Goal: Information Seeking & Learning: Learn about a topic

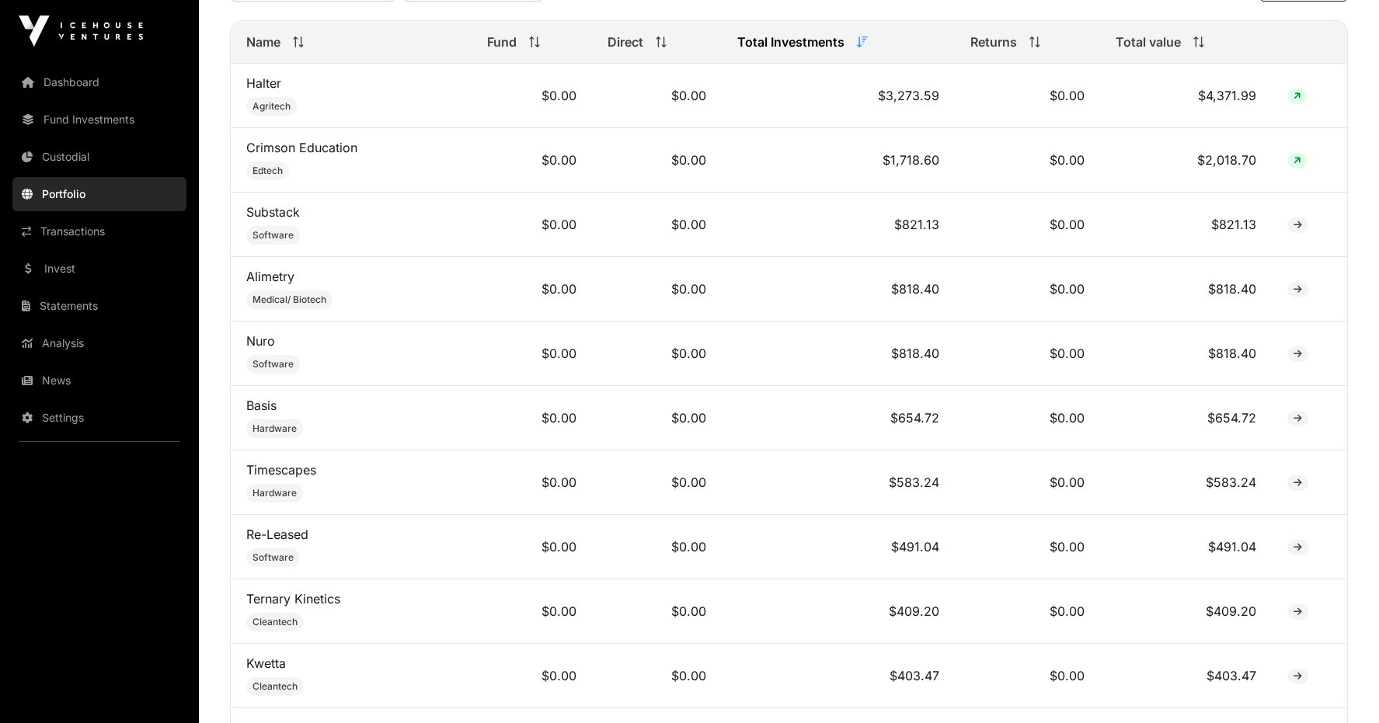
scroll to position [777, 0]
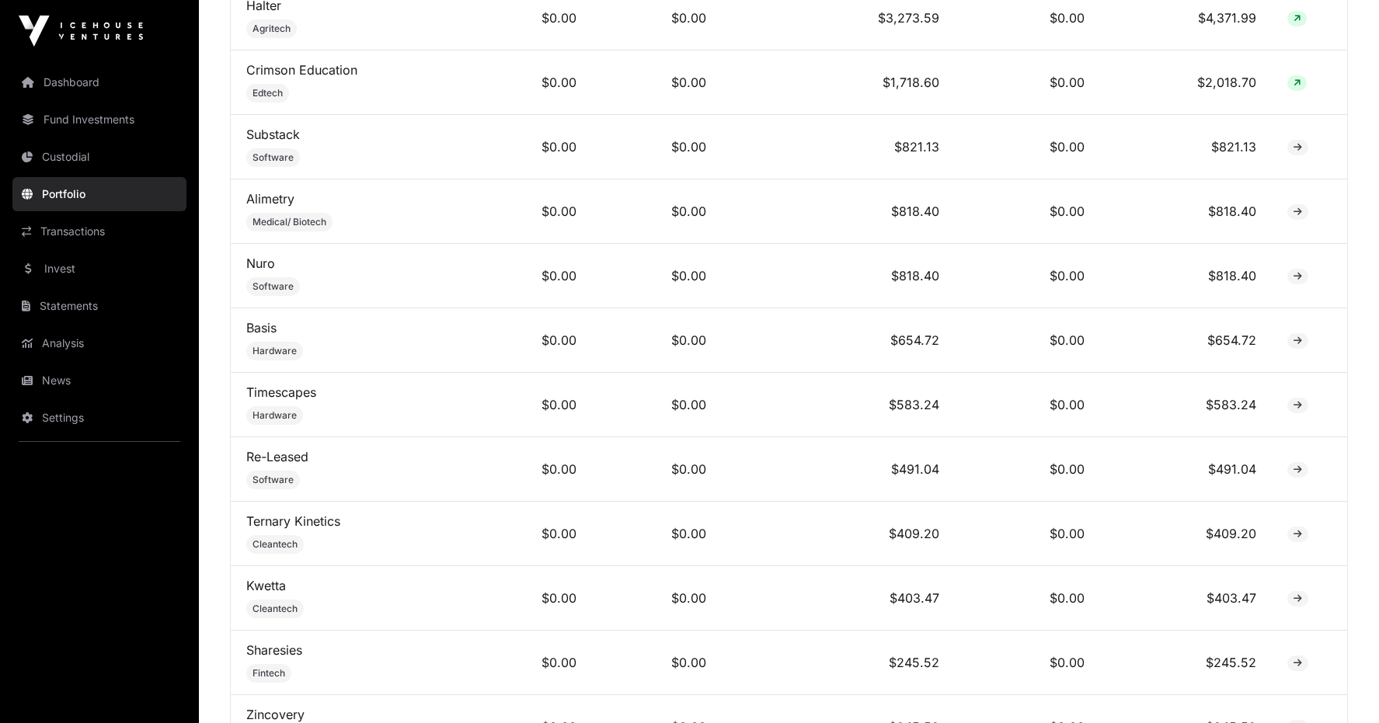
drag, startPoint x: 287, startPoint y: 471, endPoint x: 393, endPoint y: 446, distance: 108.5
click at [393, 437] on td "Timescapes Hardware" at bounding box center [351, 405] width 241 height 64
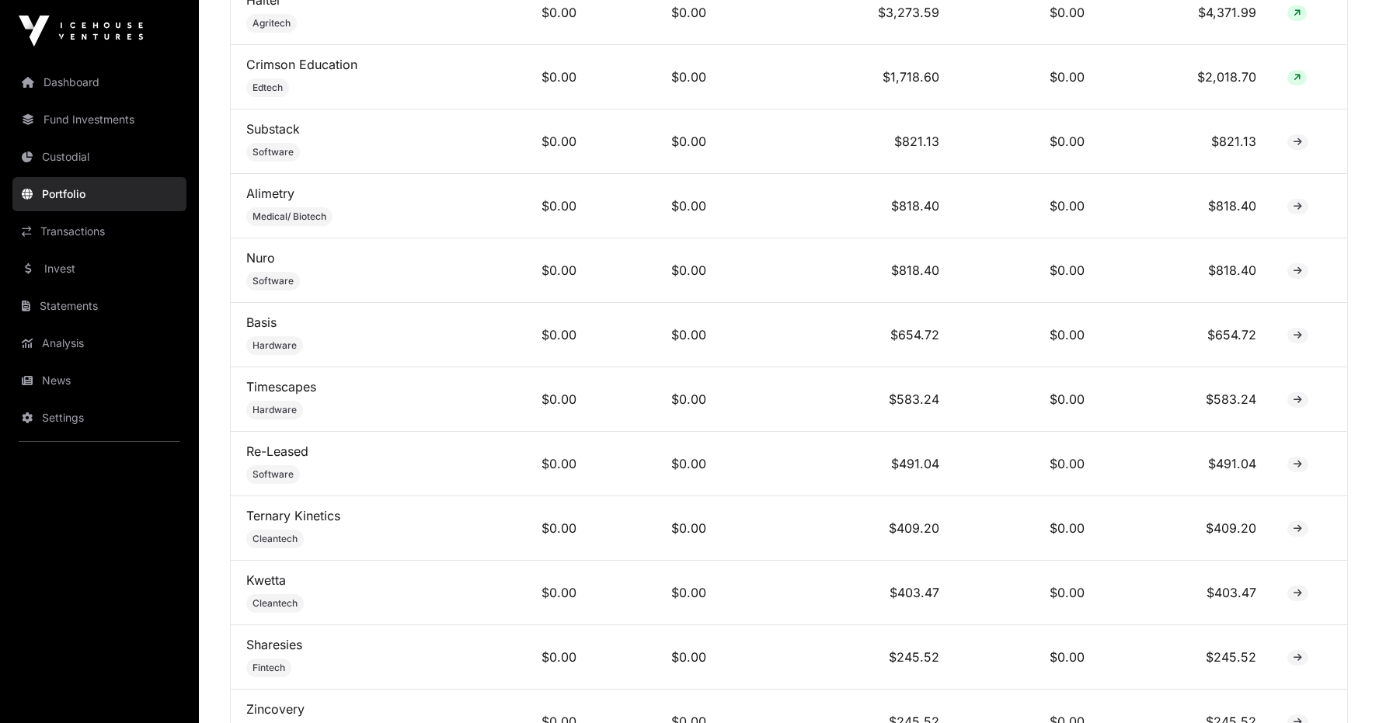
scroll to position [544, 0]
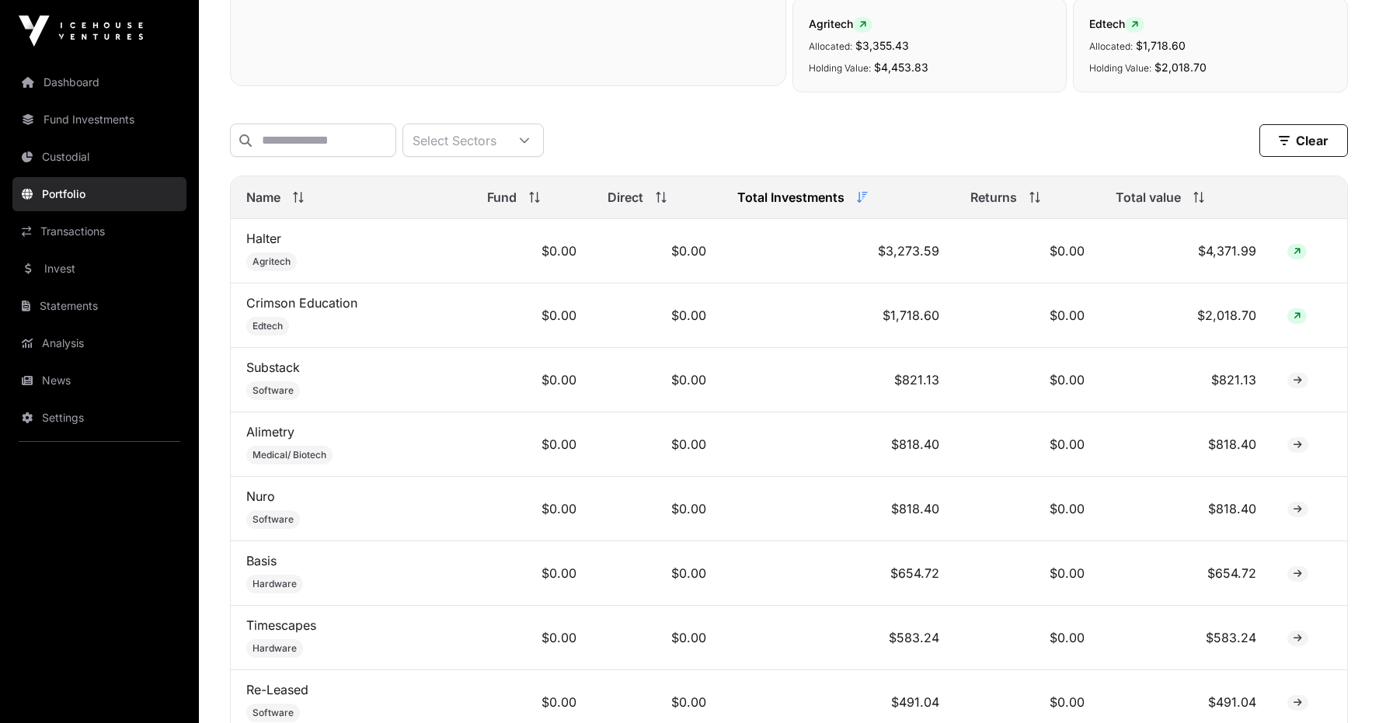
click at [257, 246] on link "Halter" at bounding box center [263, 239] width 35 height 16
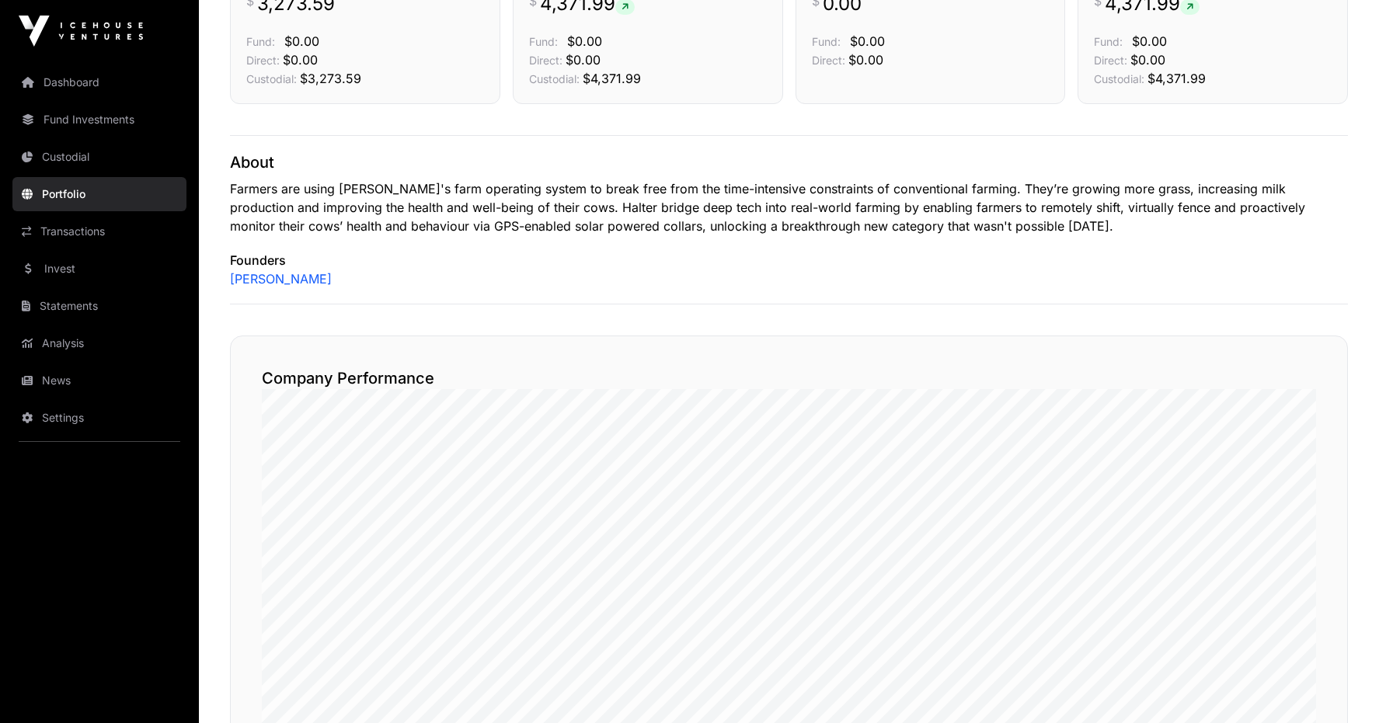
scroll to position [777, 0]
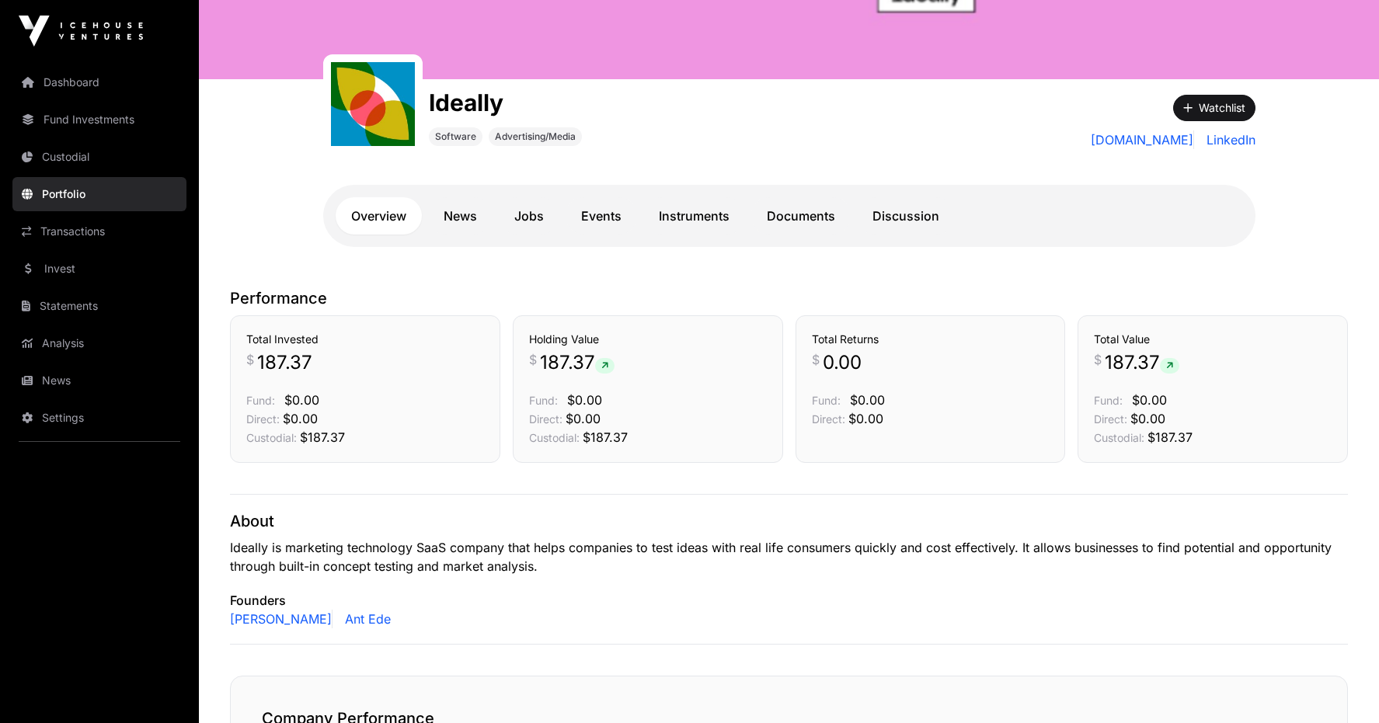
scroll to position [155, 0]
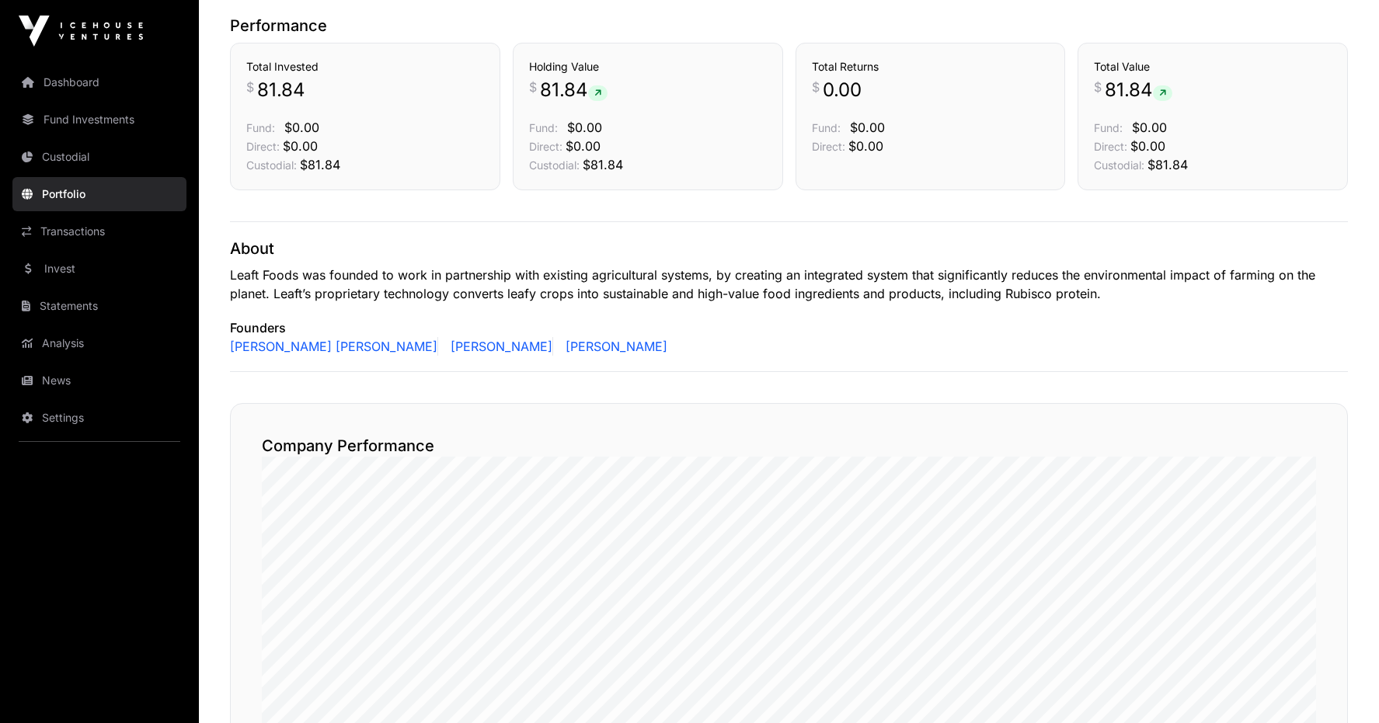
scroll to position [388, 0]
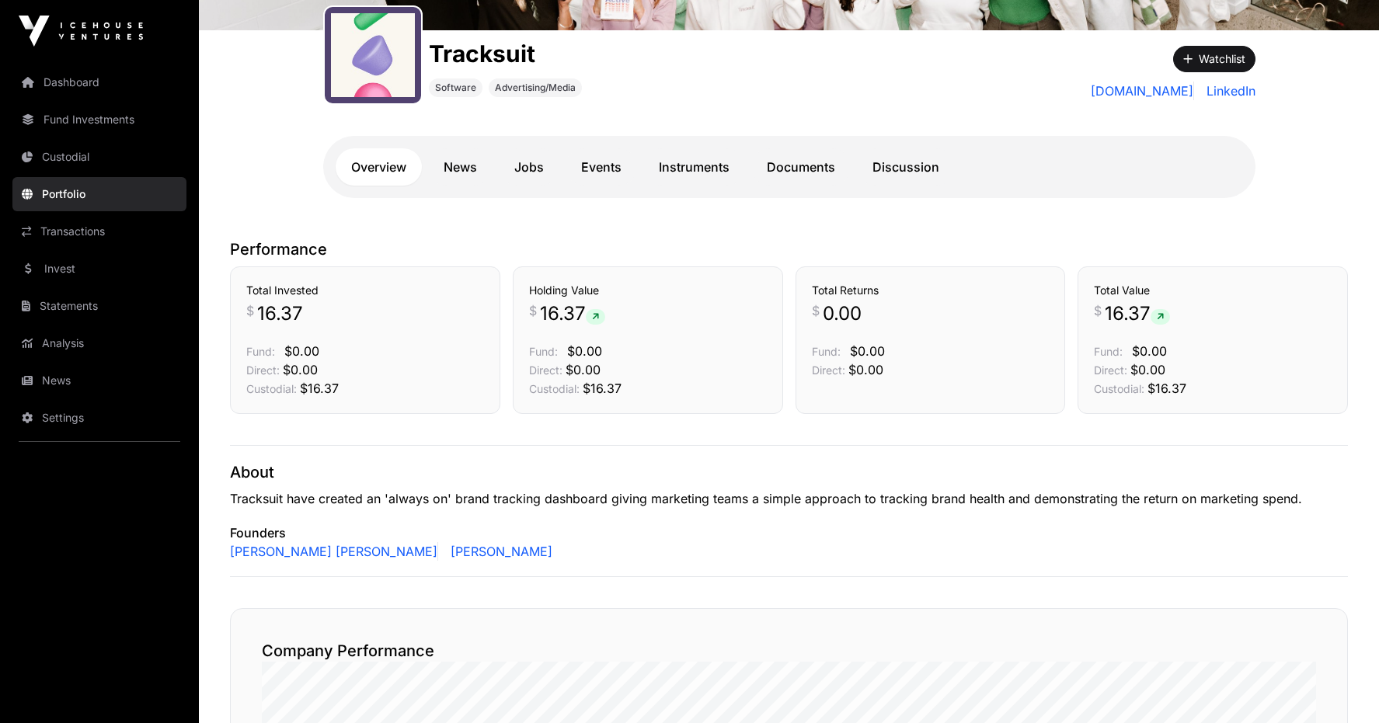
scroll to position [233, 0]
